Goal: Find specific page/section: Find specific page/section

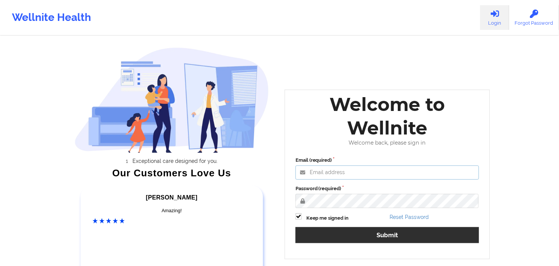
type input "[EMAIL_ADDRESS][DOMAIN_NAME]"
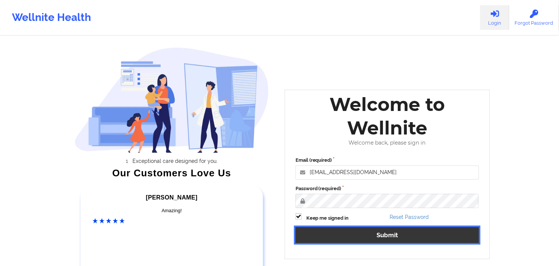
click at [360, 239] on button "Submit" at bounding box center [388, 235] width 184 height 16
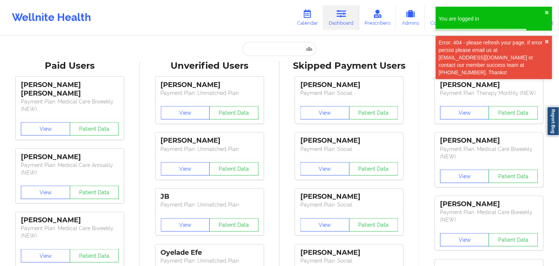
click at [544, 41] on div "Error: 404 - please refresh your page. If error persist please email us at [EMA…" at bounding box center [492, 57] width 106 height 37
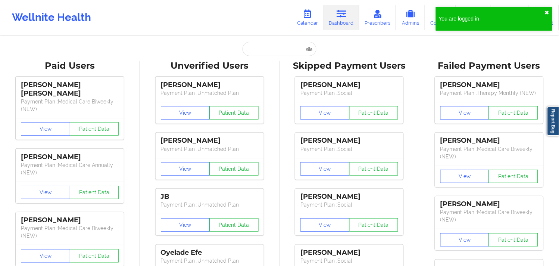
click at [547, 12] on button "✖︎" at bounding box center [547, 13] width 4 height 6
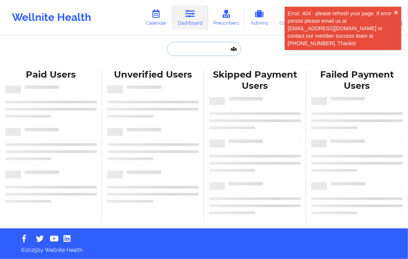
click at [193, 49] on input "text" at bounding box center [204, 49] width 74 height 14
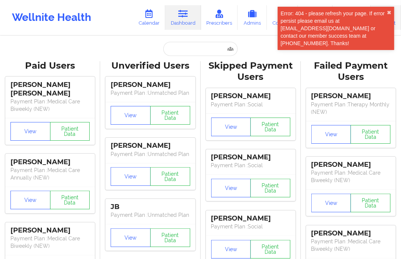
click at [396, 13] on link "Account" at bounding box center [385, 17] width 30 height 25
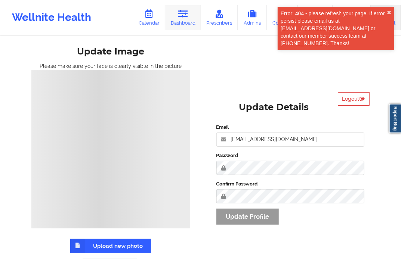
click at [176, 22] on link "Dashboard" at bounding box center [183, 17] width 36 height 25
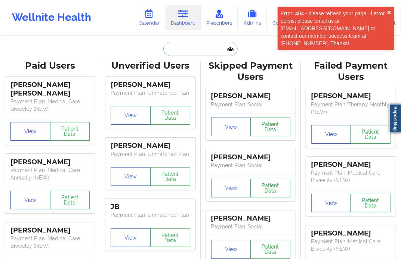
click at [172, 52] on input "text" at bounding box center [200, 49] width 74 height 14
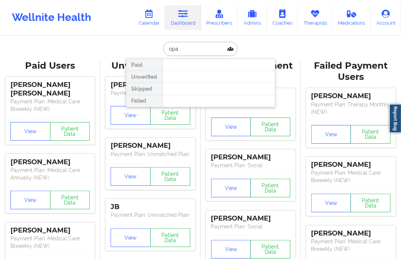
type input "opal"
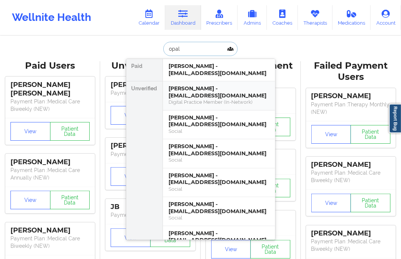
click at [186, 99] on div "Opal C Morrison - opalcmorrison@gmail.com" at bounding box center [219, 92] width 100 height 14
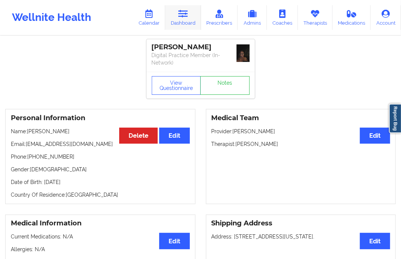
click at [180, 25] on link "Dashboard" at bounding box center [183, 17] width 36 height 25
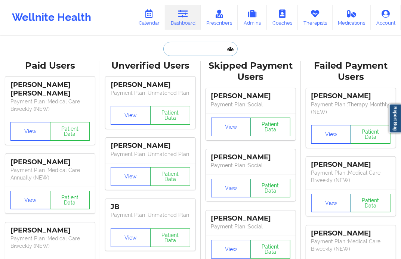
click at [182, 51] on input "text" at bounding box center [200, 49] width 74 height 14
paste input "kenyawiliams547@gmail.com"
type input "kenyawiliams547@gmail.com"
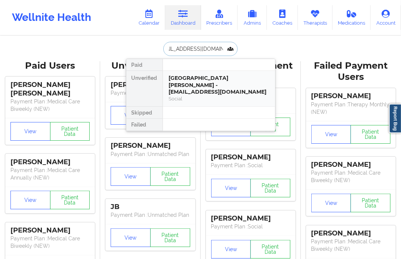
click at [186, 81] on div "Kenya williams - kenyawiliams547@gmail.com" at bounding box center [219, 85] width 100 height 21
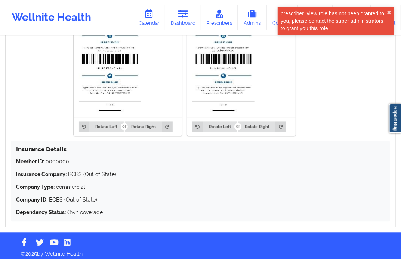
scroll to position [645, 0]
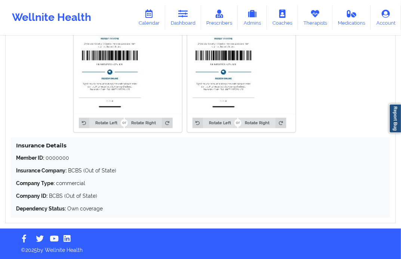
click at [128, 95] on img at bounding box center [110, 41] width 62 height 134
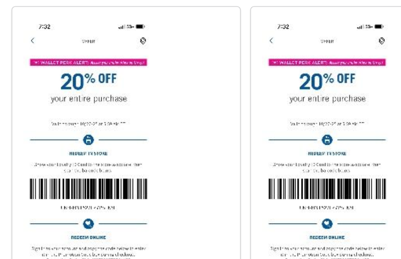
scroll to position [562, 0]
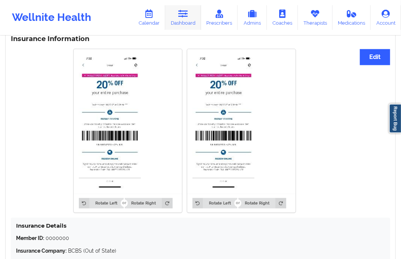
click at [187, 24] on link "Dashboard" at bounding box center [183, 17] width 36 height 25
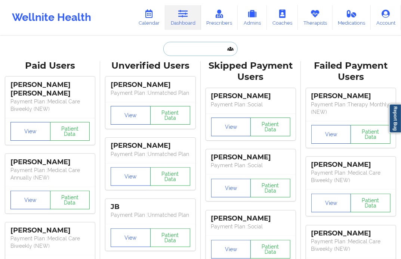
click at [188, 52] on input "text" at bounding box center [200, 49] width 74 height 14
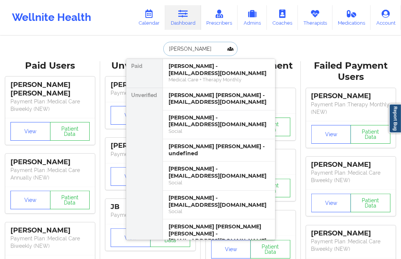
type input "FERNANDO"
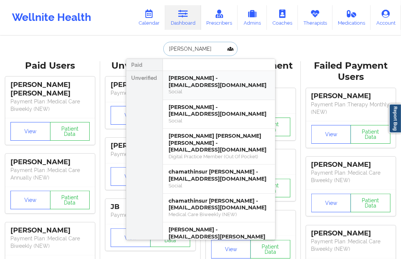
click at [193, 87] on div "Fernando Chavez - chavezfritolay@gmail.com" at bounding box center [219, 82] width 100 height 14
